Goal: Information Seeking & Learning: Learn about a topic

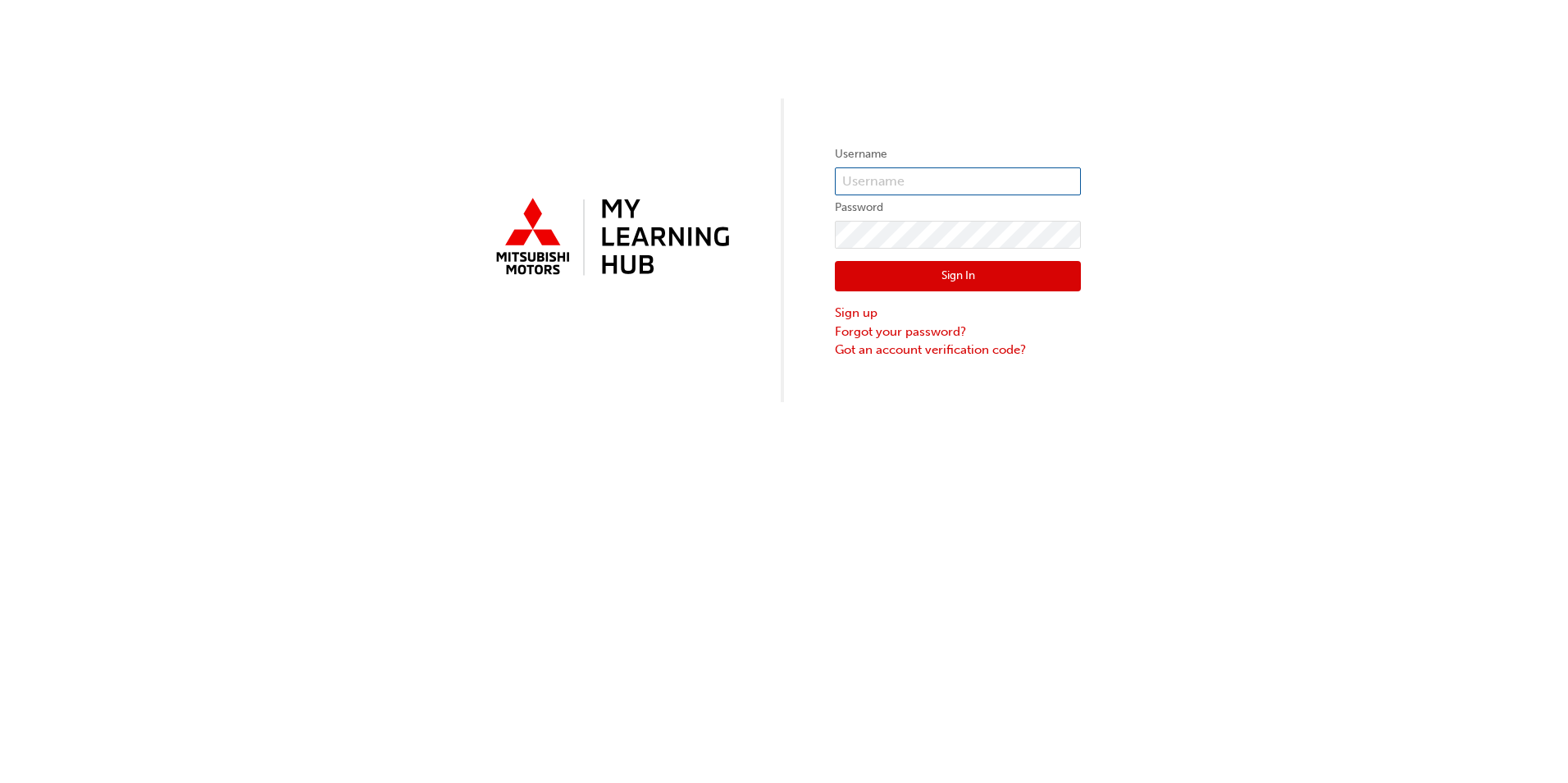
click at [861, 184] on input "text" at bounding box center [957, 182] width 246 height 28
click at [927, 137] on div "Username Password Sign In Sign up Forgot your password? Got an account verifica…" at bounding box center [784, 200] width 1568 height 402
click at [880, 180] on input "text" at bounding box center [957, 182] width 246 height 28
type input "0005982540"
click button "Sign In" at bounding box center [957, 276] width 246 height 31
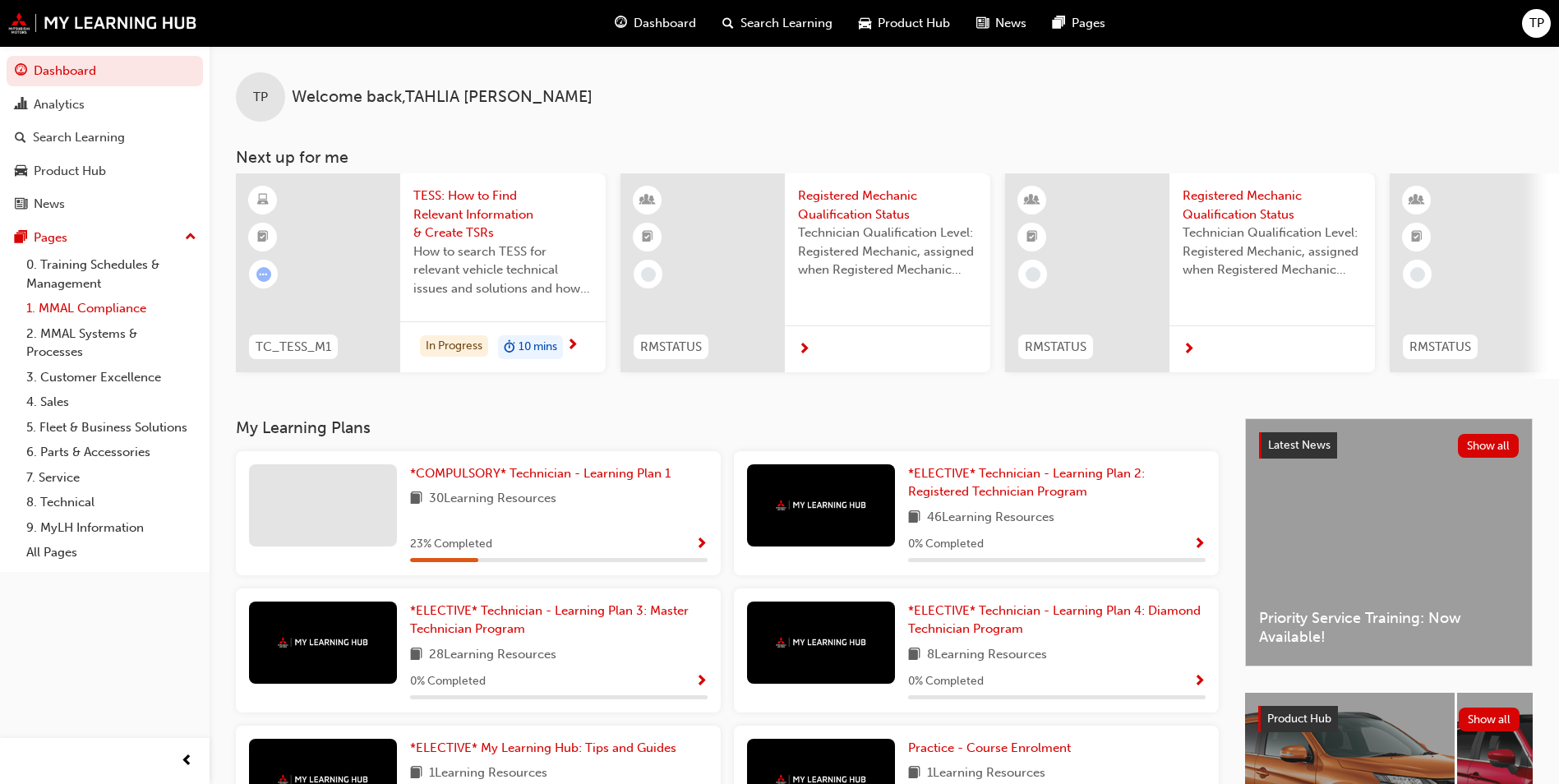
click at [127, 314] on link "1. MMAL Compliance" at bounding box center [111, 308] width 183 height 25
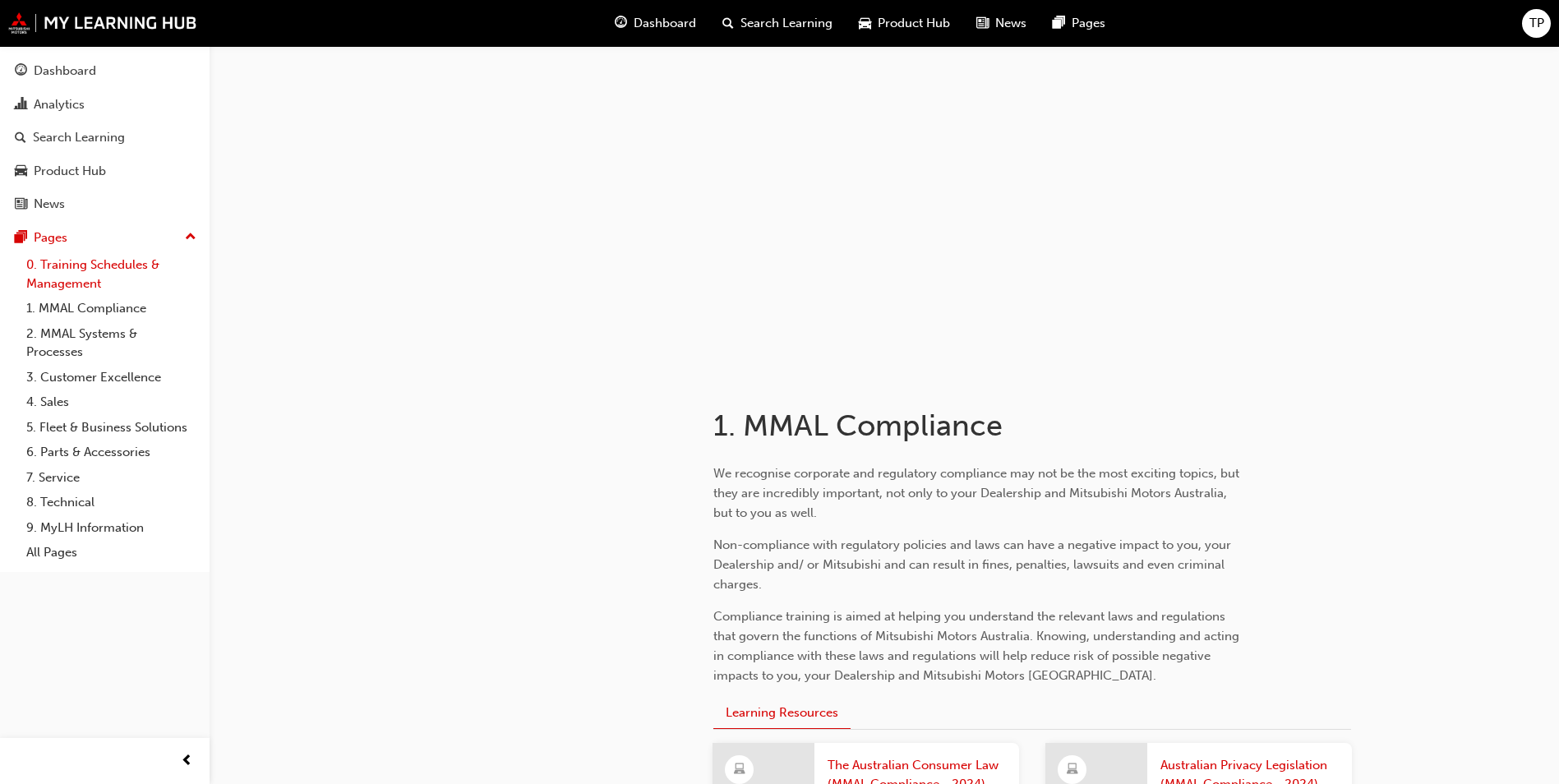
click at [64, 276] on link "0. Training Schedules & Management" at bounding box center [111, 275] width 183 height 44
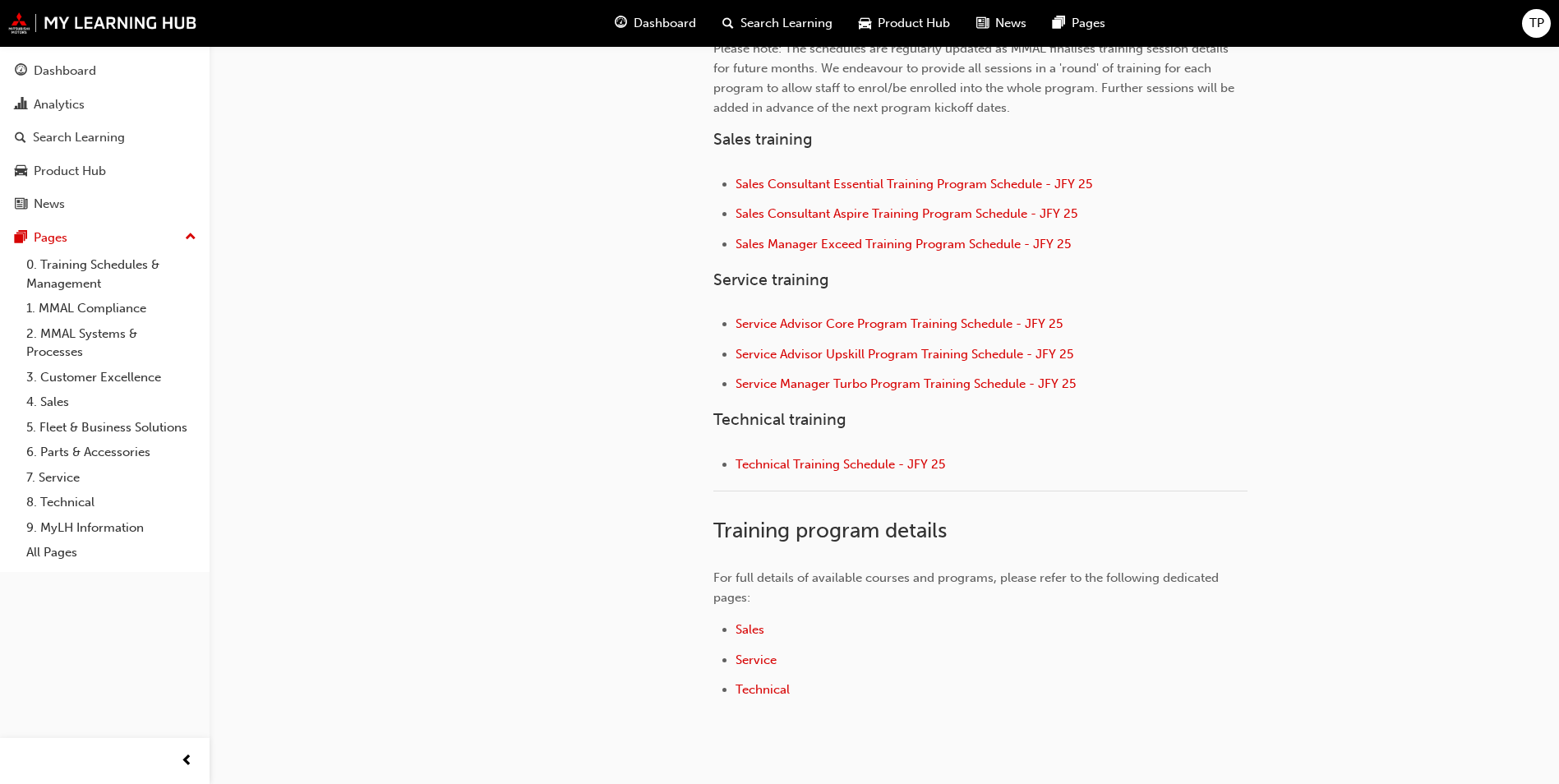
scroll to position [696, 0]
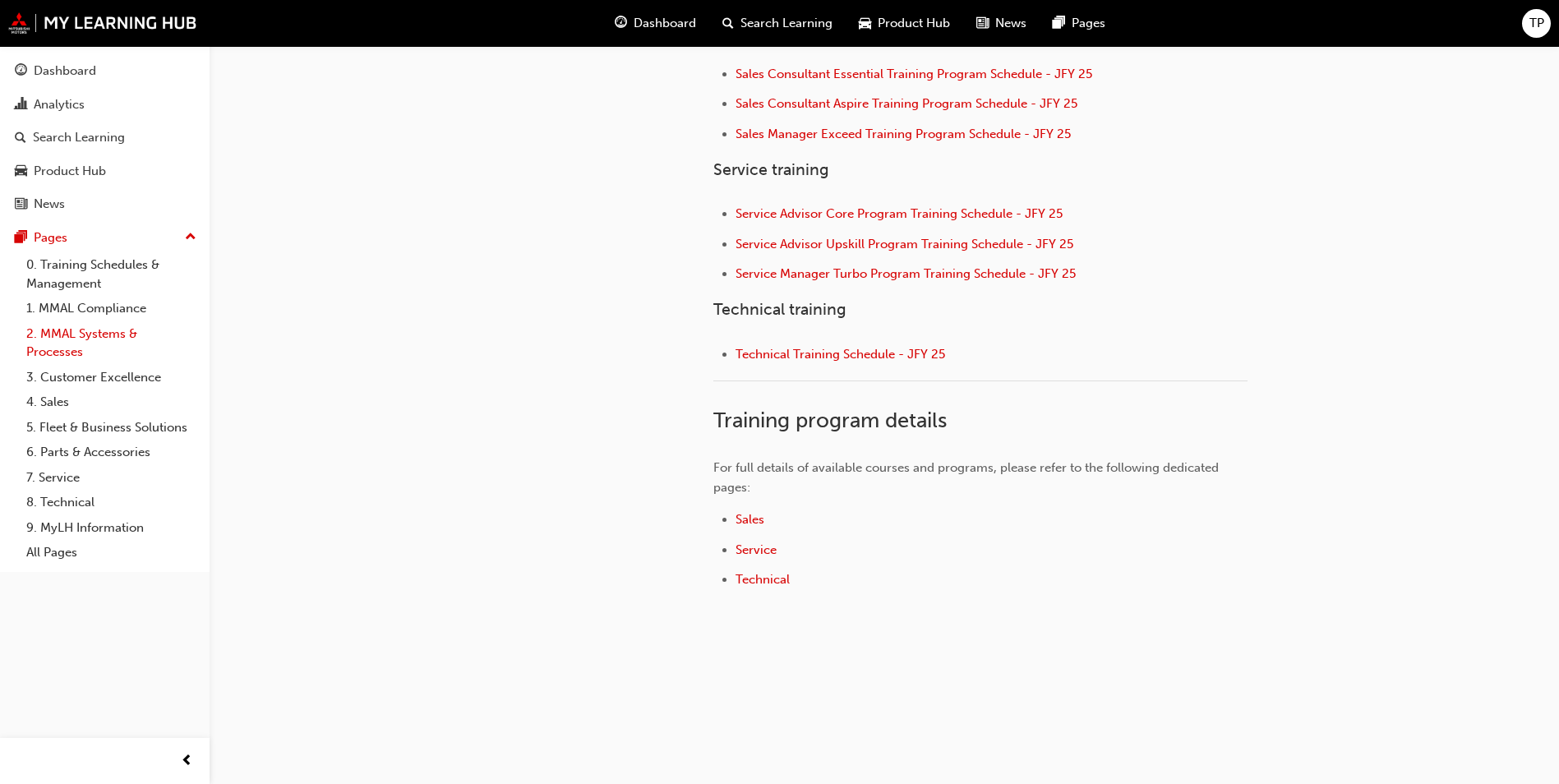
click at [89, 335] on link "2. MMAL Systems & Processes" at bounding box center [111, 344] width 183 height 44
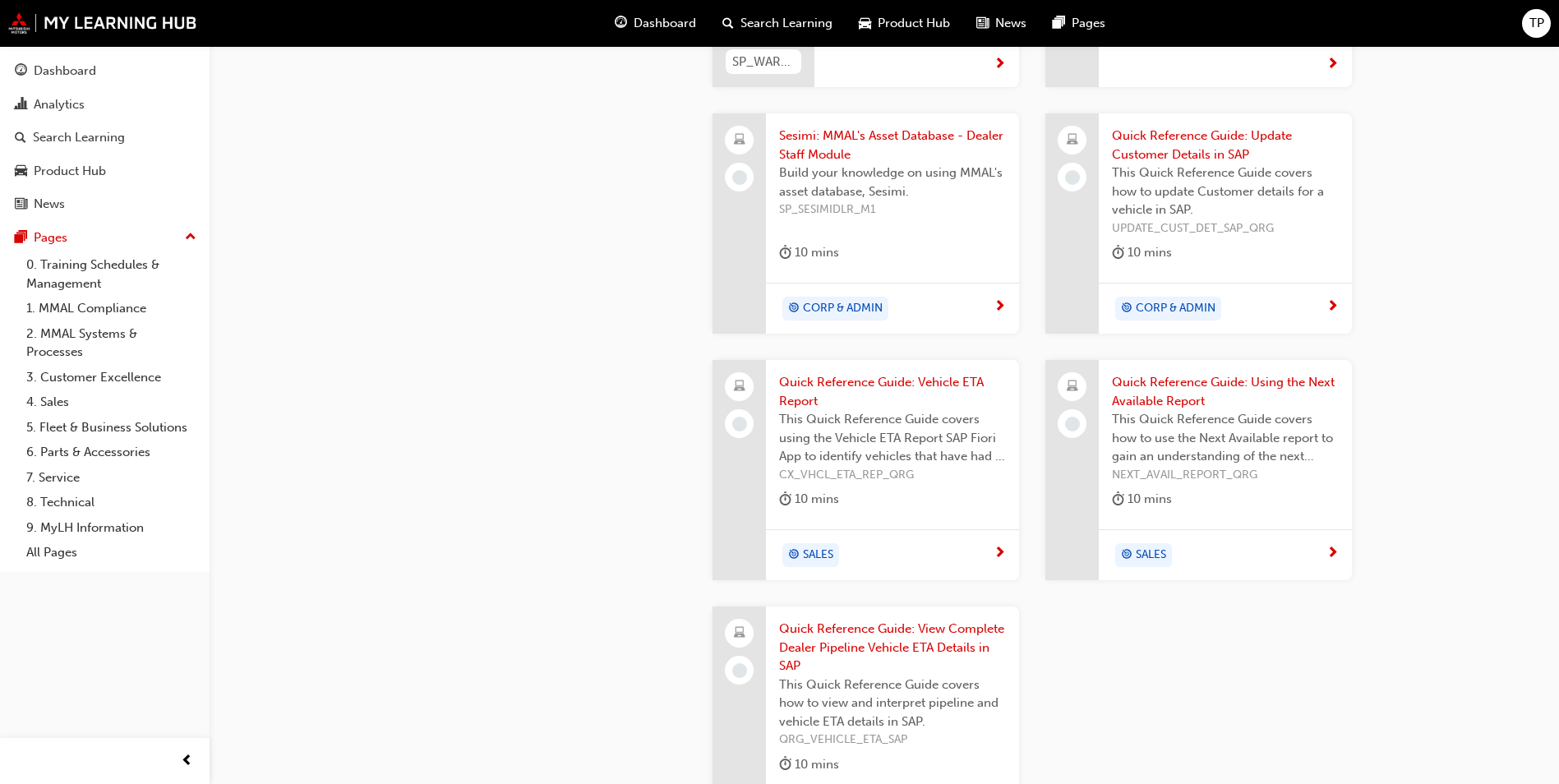
scroll to position [1890, 0]
